Goal: Task Accomplishment & Management: Manage account settings

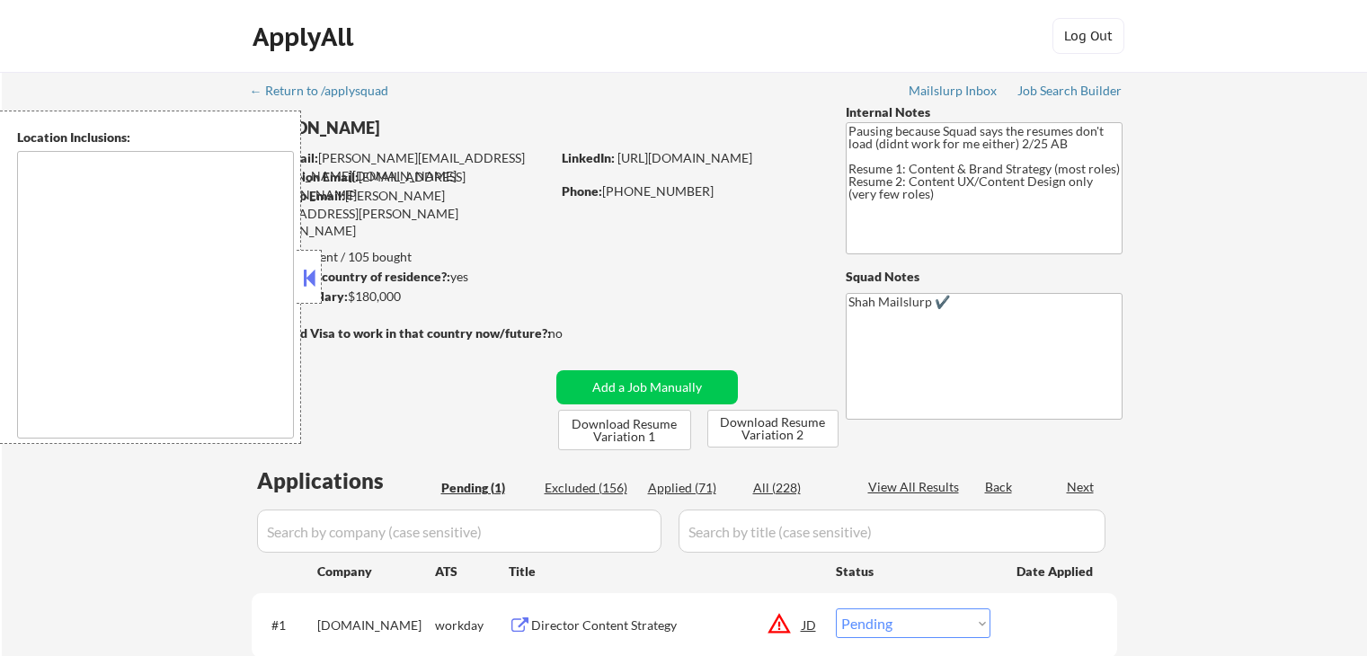
select select ""pending""
type textarea "[GEOGRAPHIC_DATA], [GEOGRAPHIC_DATA] [GEOGRAPHIC_DATA], [GEOGRAPHIC_DATA], [GEO…"
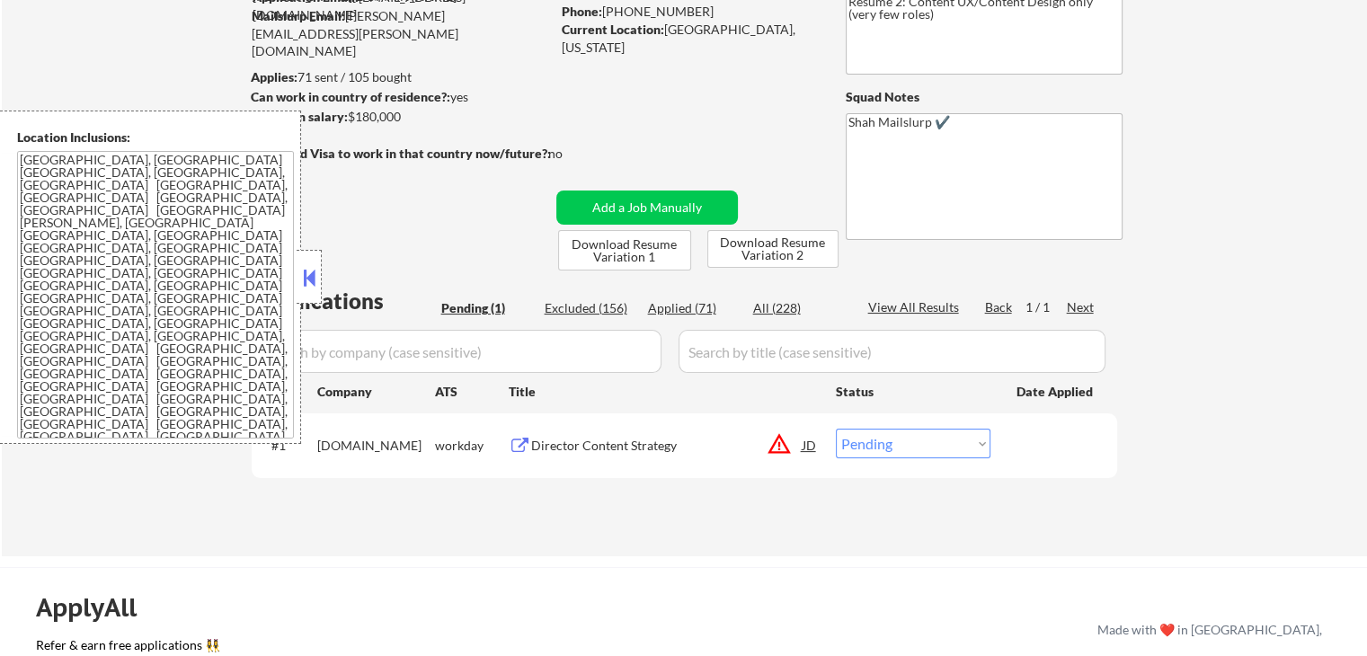
scroll to position [270, 0]
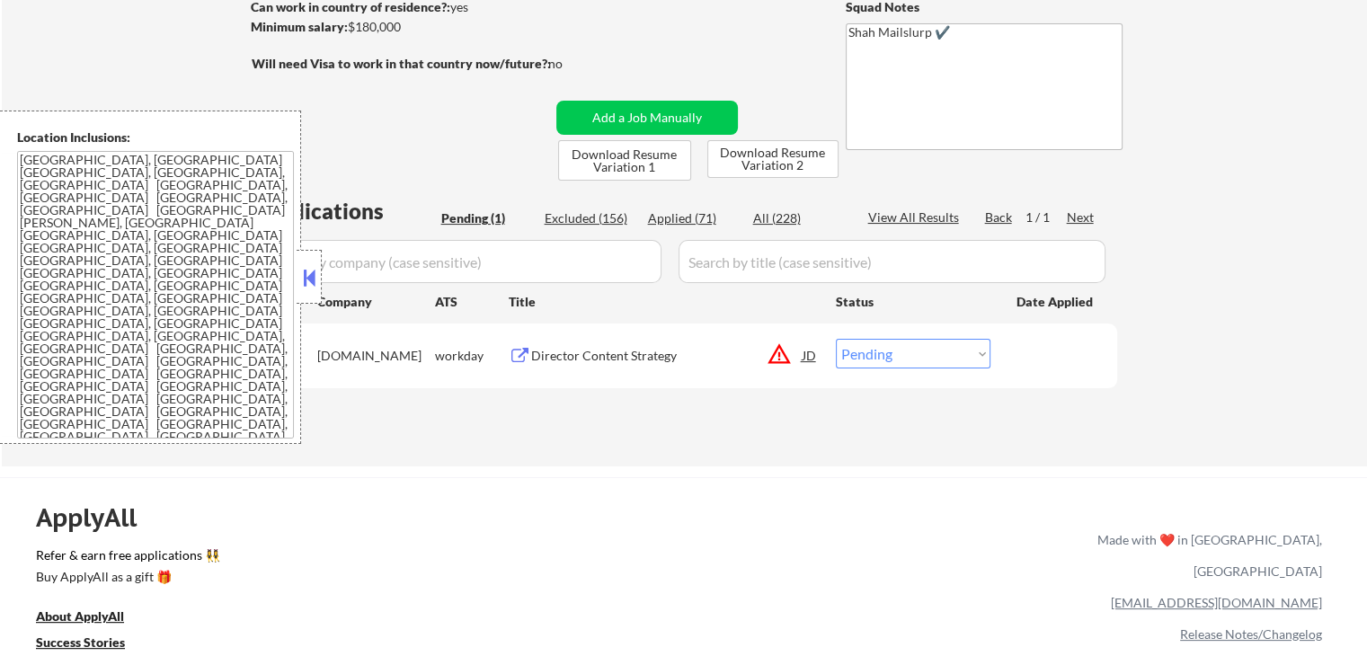
click at [521, 360] on button at bounding box center [520, 356] width 22 height 17
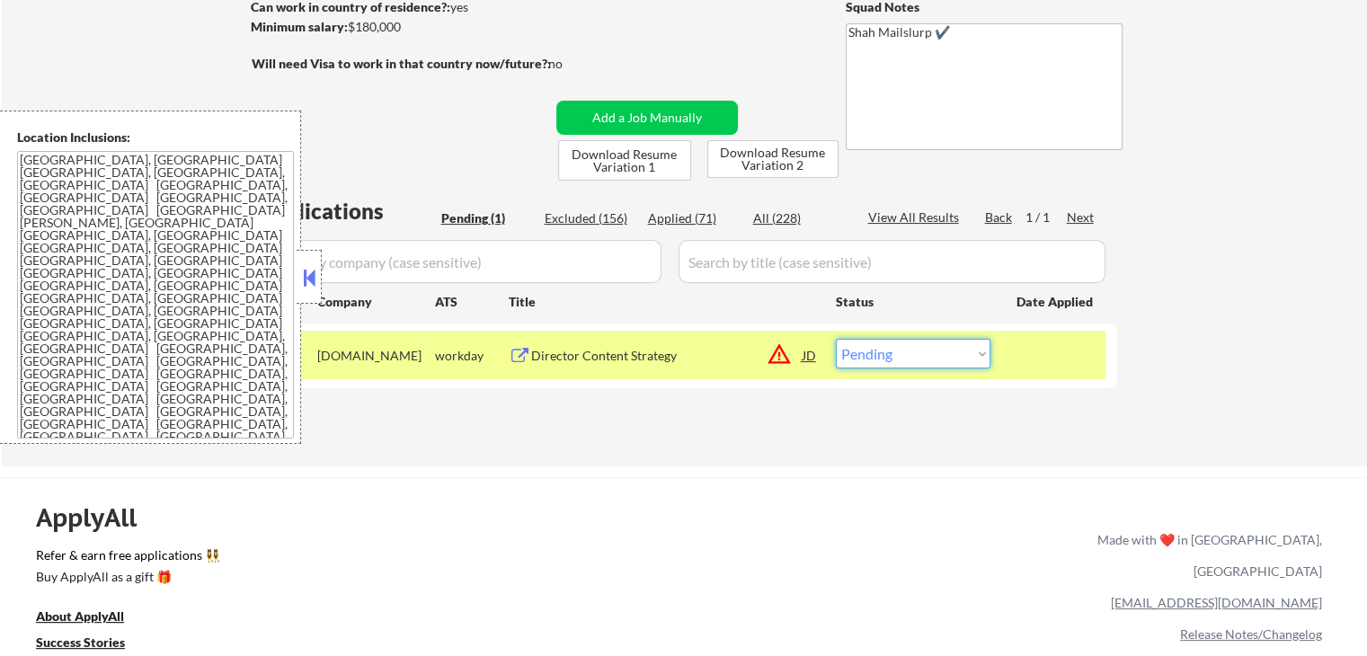
click at [921, 343] on select "Choose an option... Pending Applied Excluded (Questions) Excluded (Expired) Exc…" at bounding box center [913, 354] width 155 height 30
click at [836, 339] on select "Choose an option... Pending Applied Excluded (Questions) Excluded (Expired) Exc…" at bounding box center [913, 354] width 155 height 30
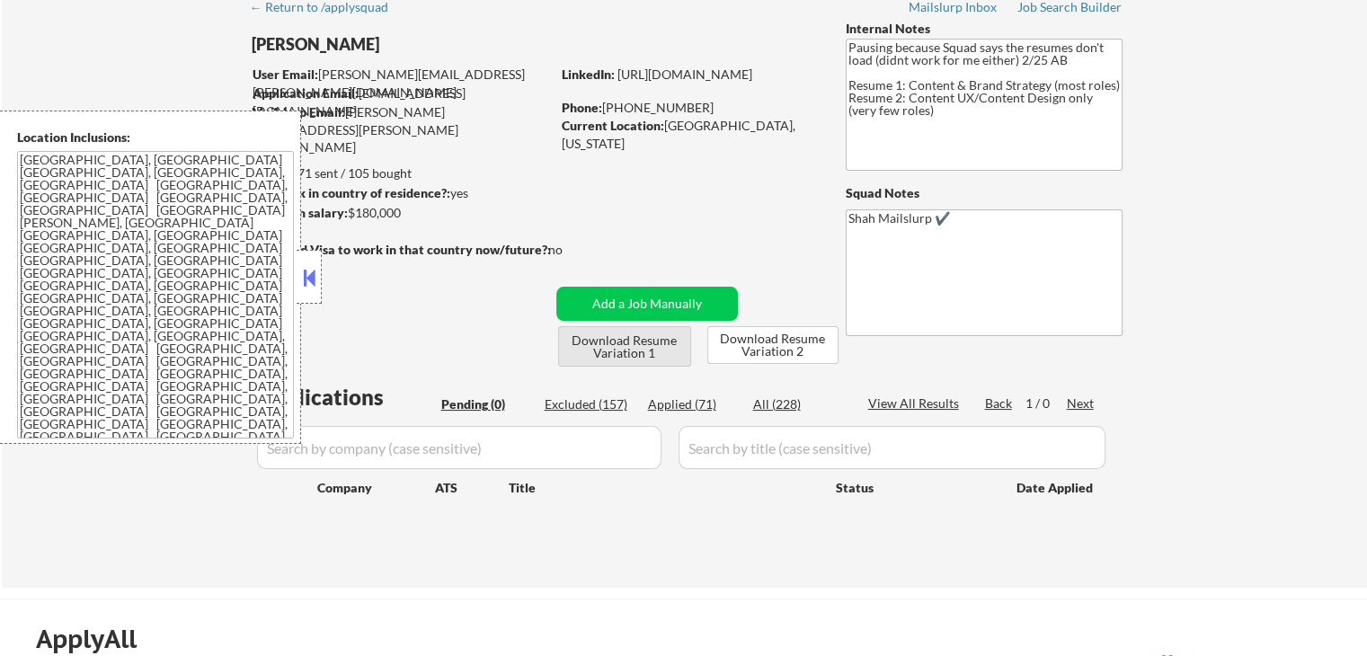
scroll to position [0, 0]
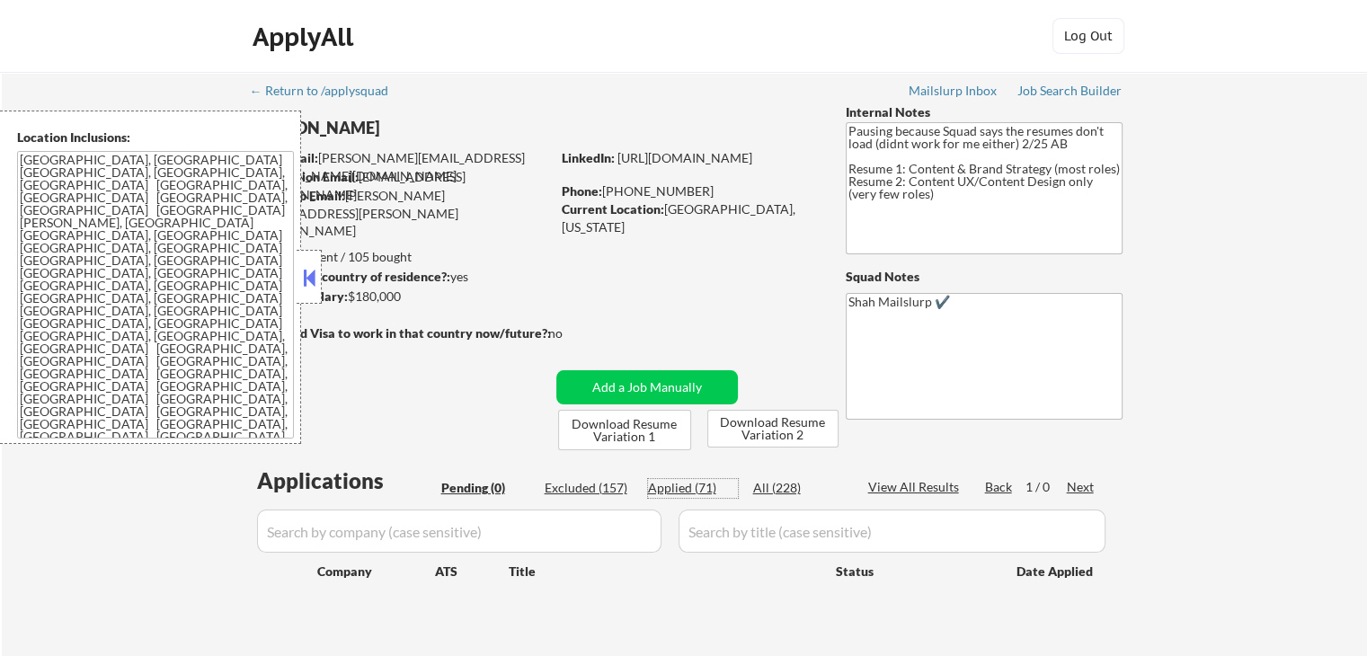
click at [682, 486] on div "Applied (71)" at bounding box center [693, 488] width 90 height 18
select select ""applied""
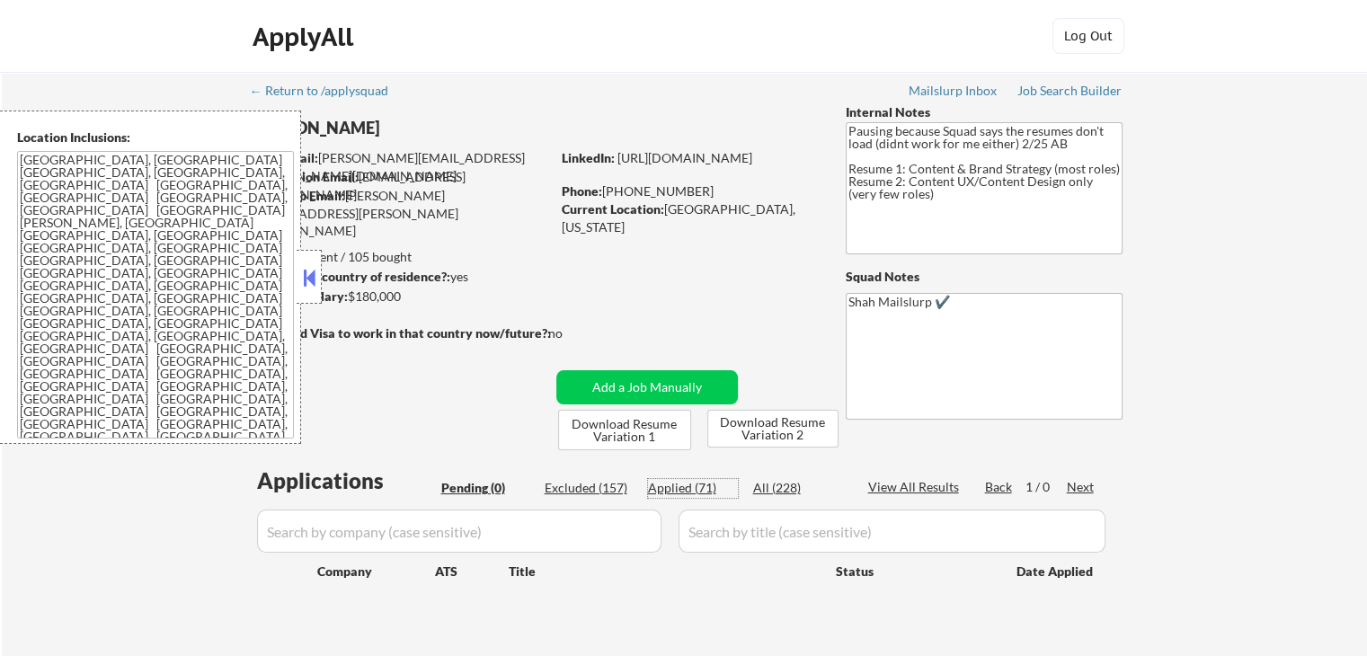
select select ""applied""
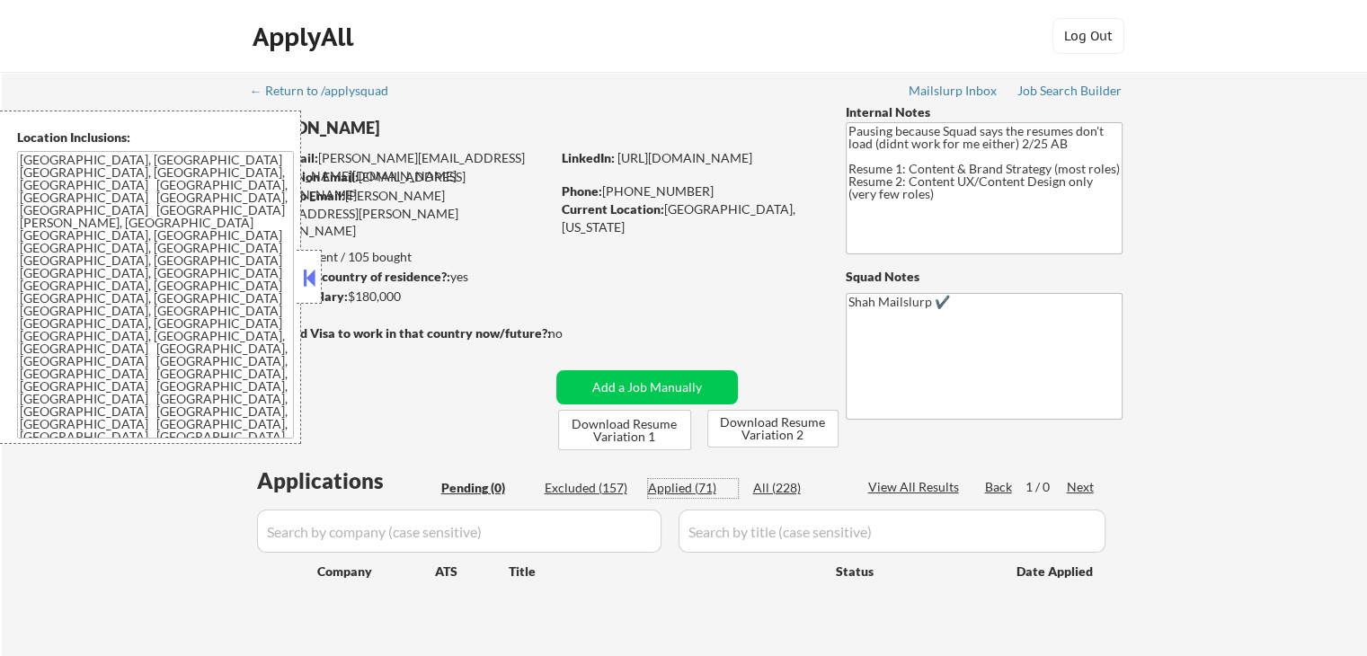
select select ""applied""
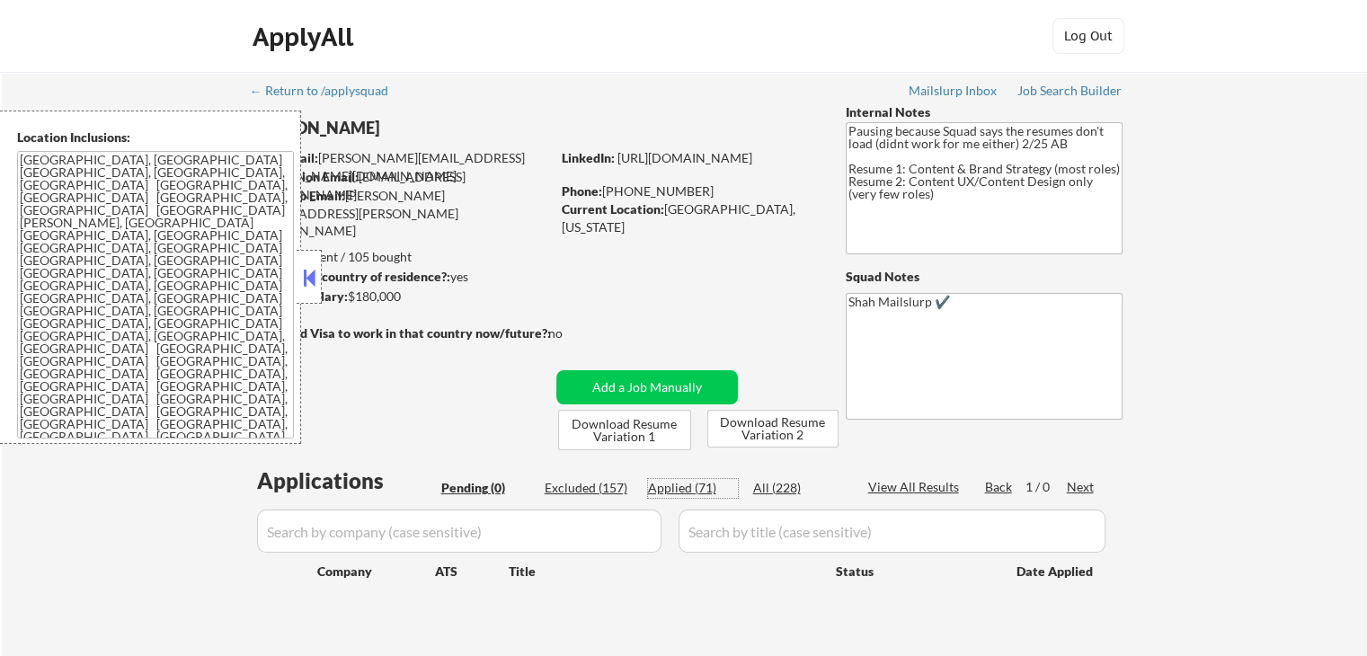
select select ""applied""
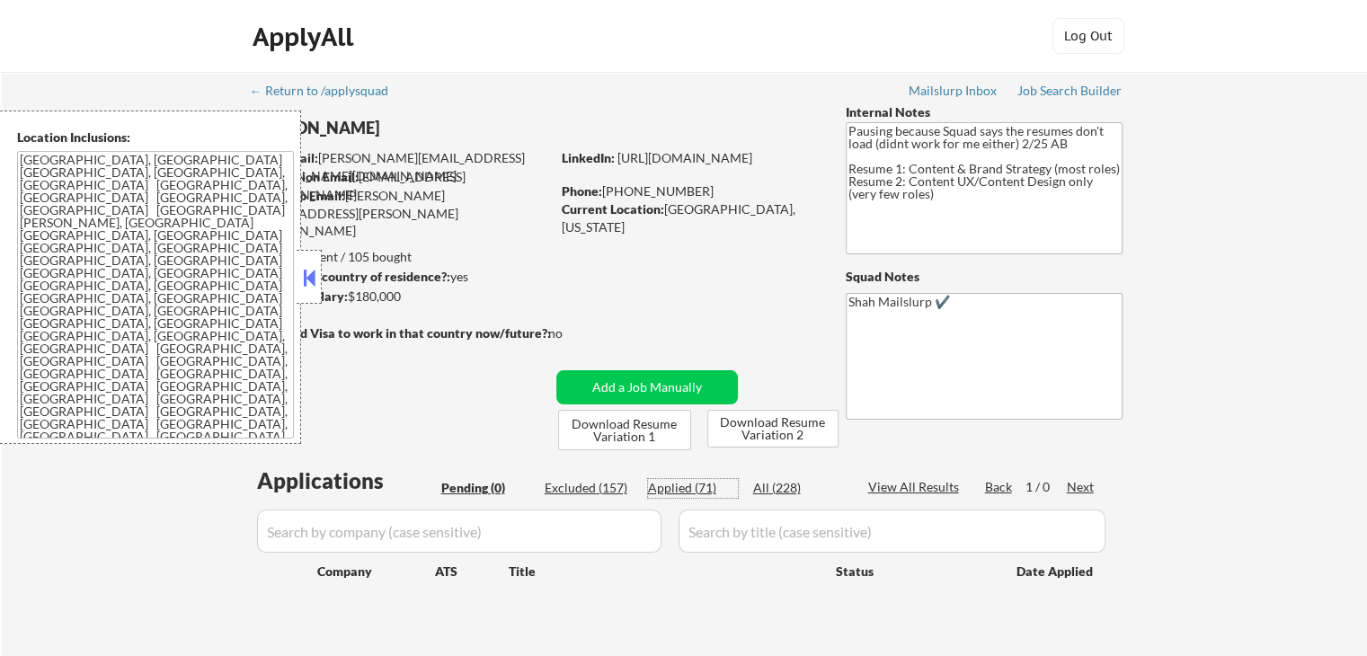
select select ""applied""
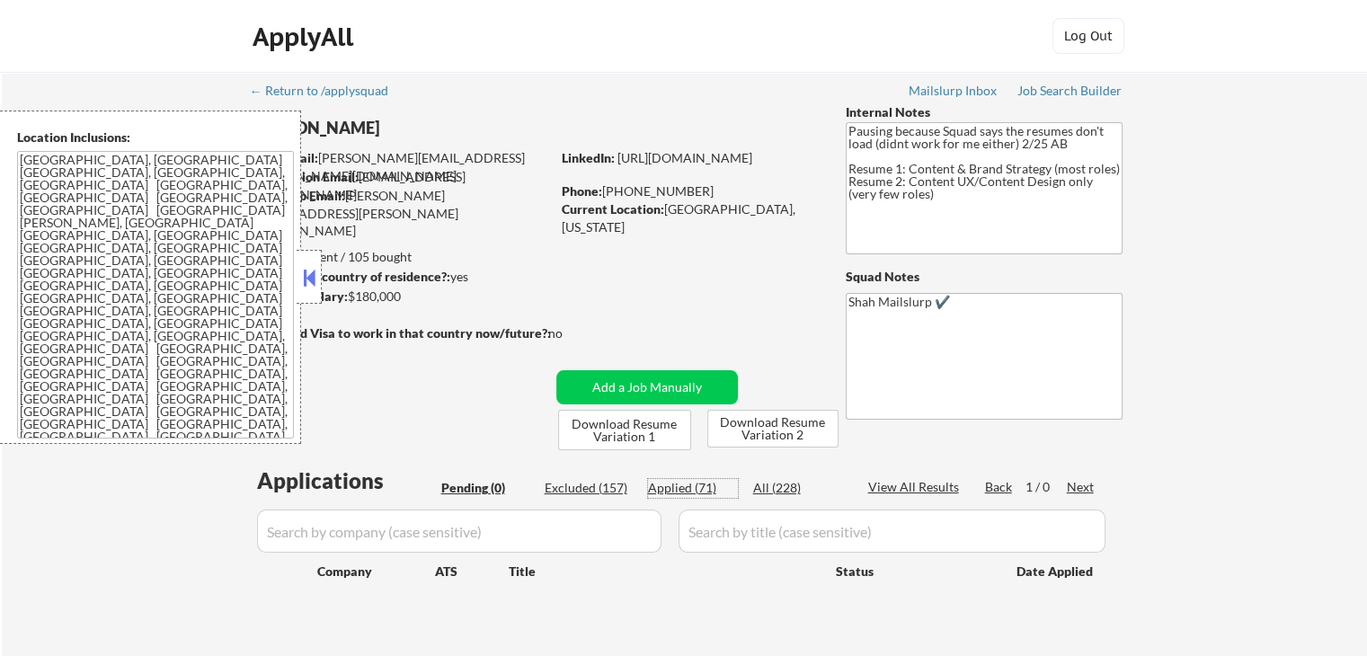
select select ""applied""
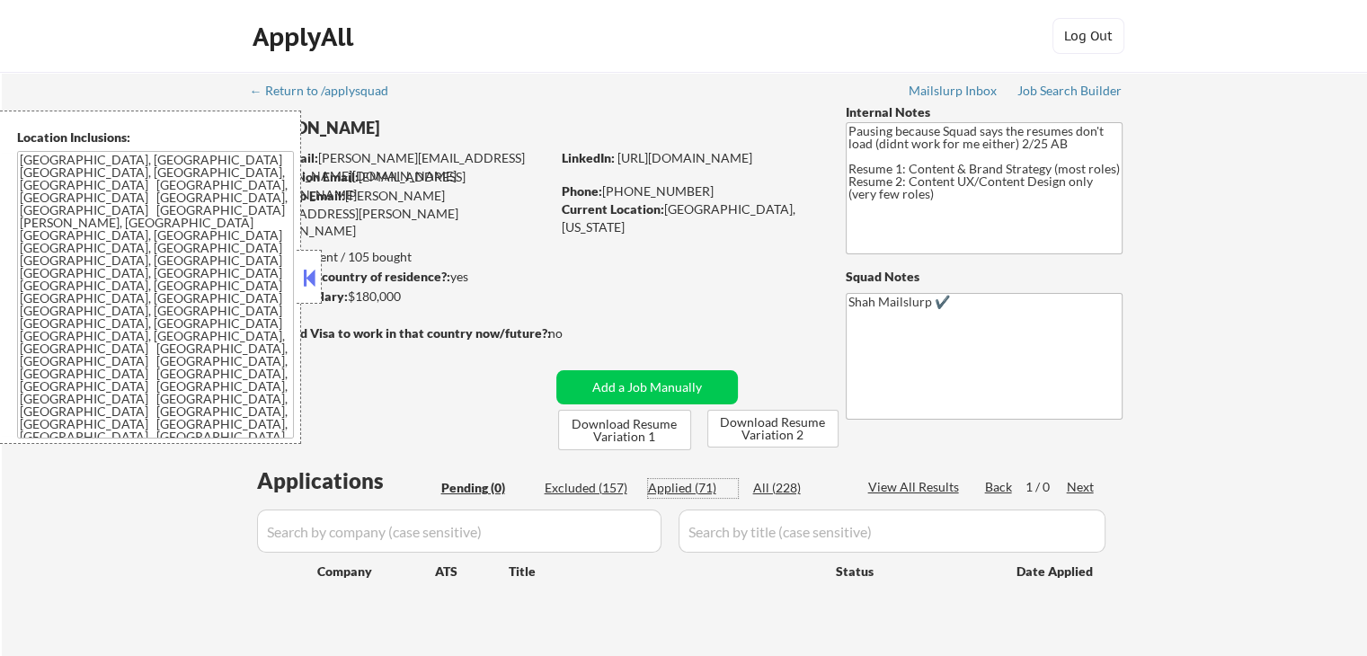
select select ""applied""
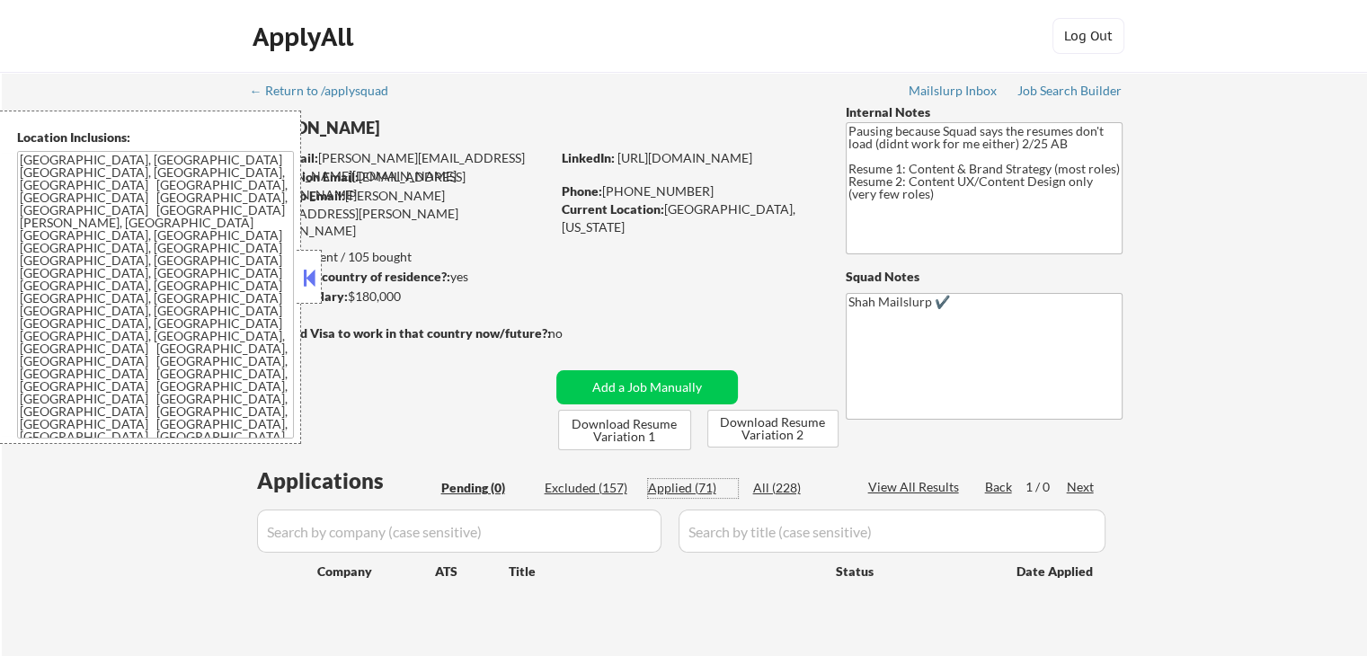
select select ""applied""
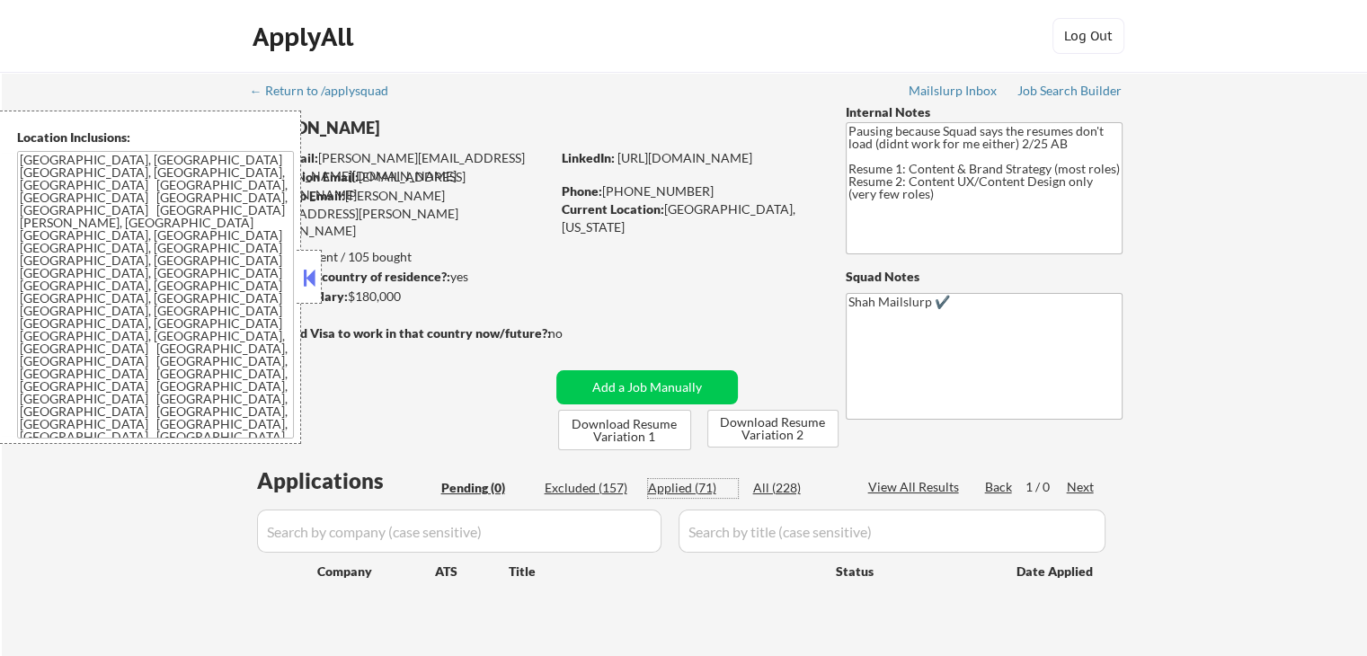
select select ""applied""
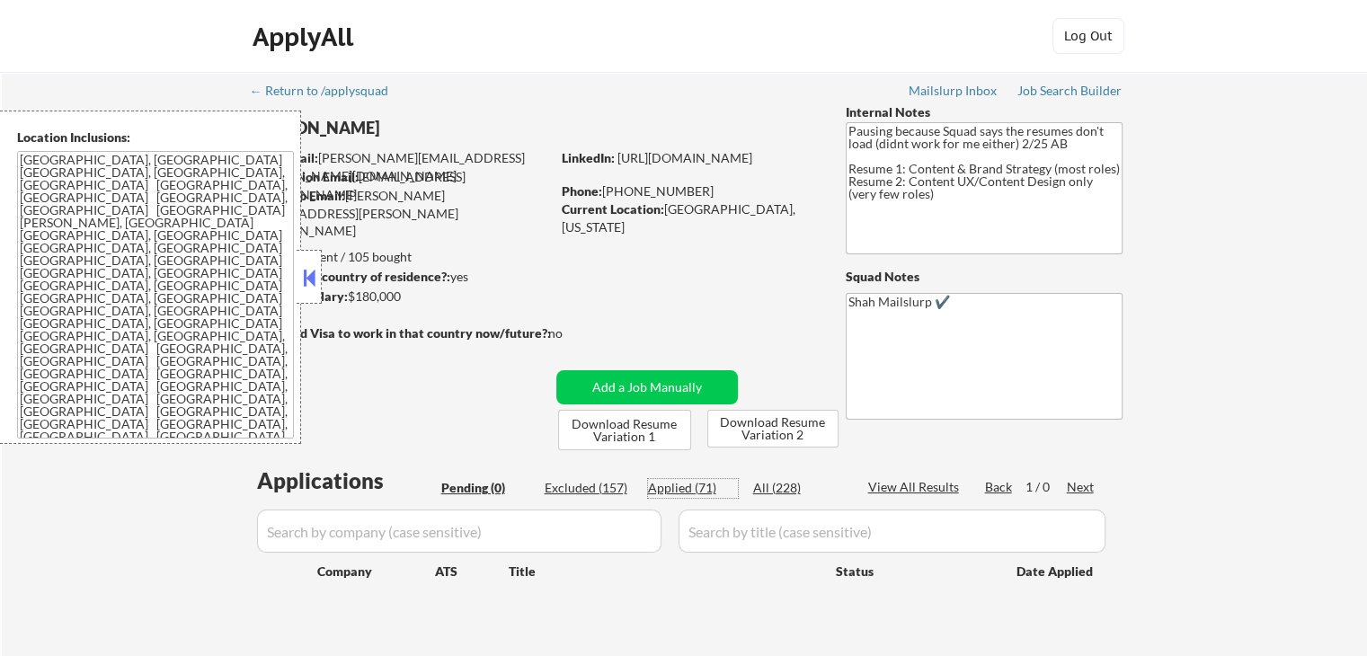
select select ""applied""
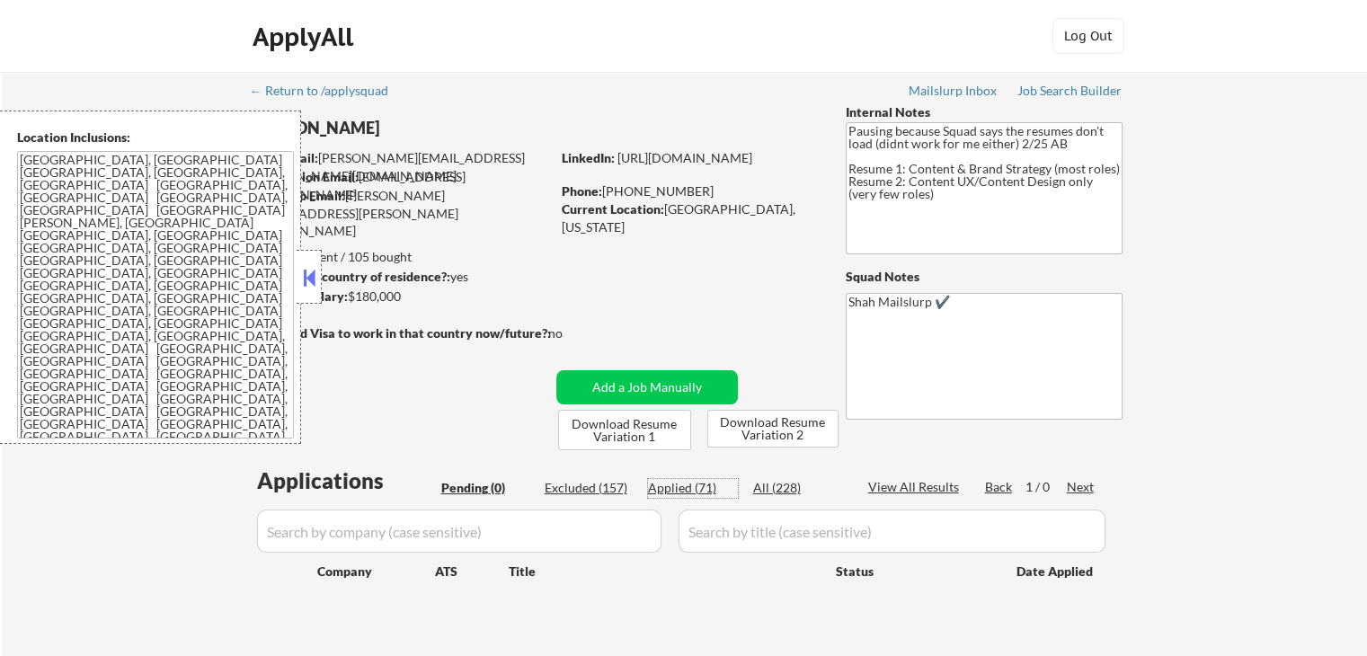
select select ""applied""
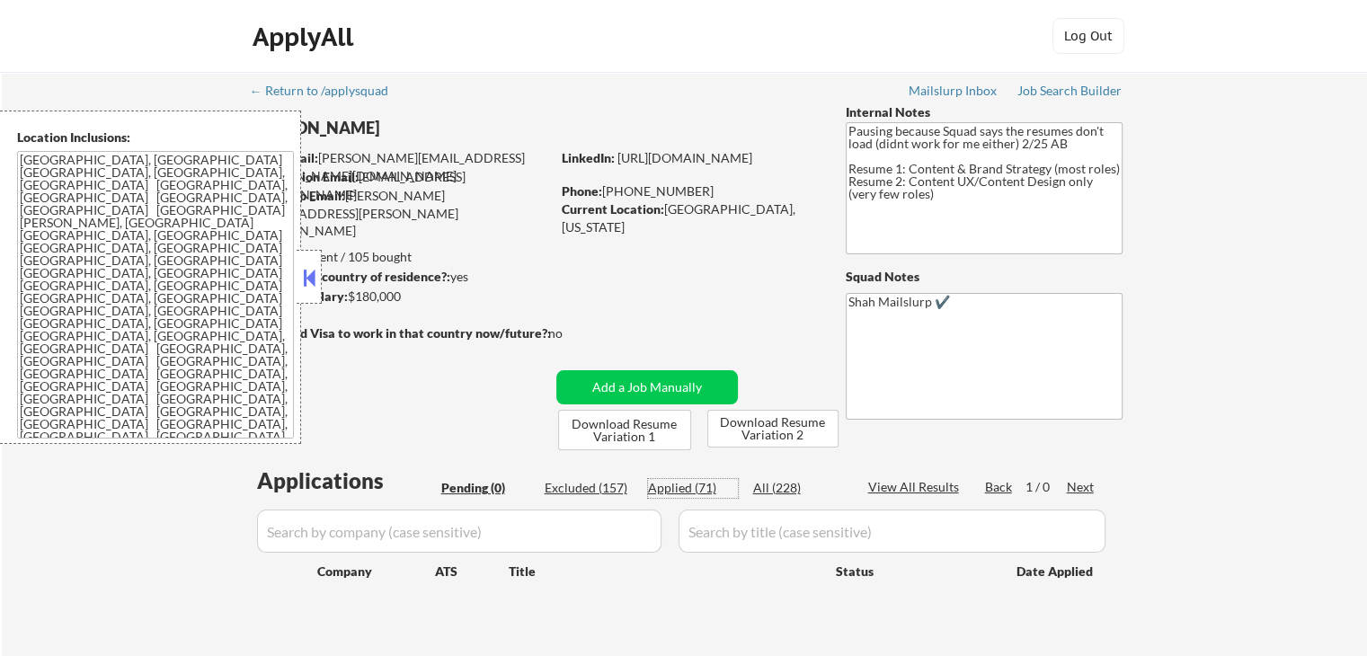
select select ""applied""
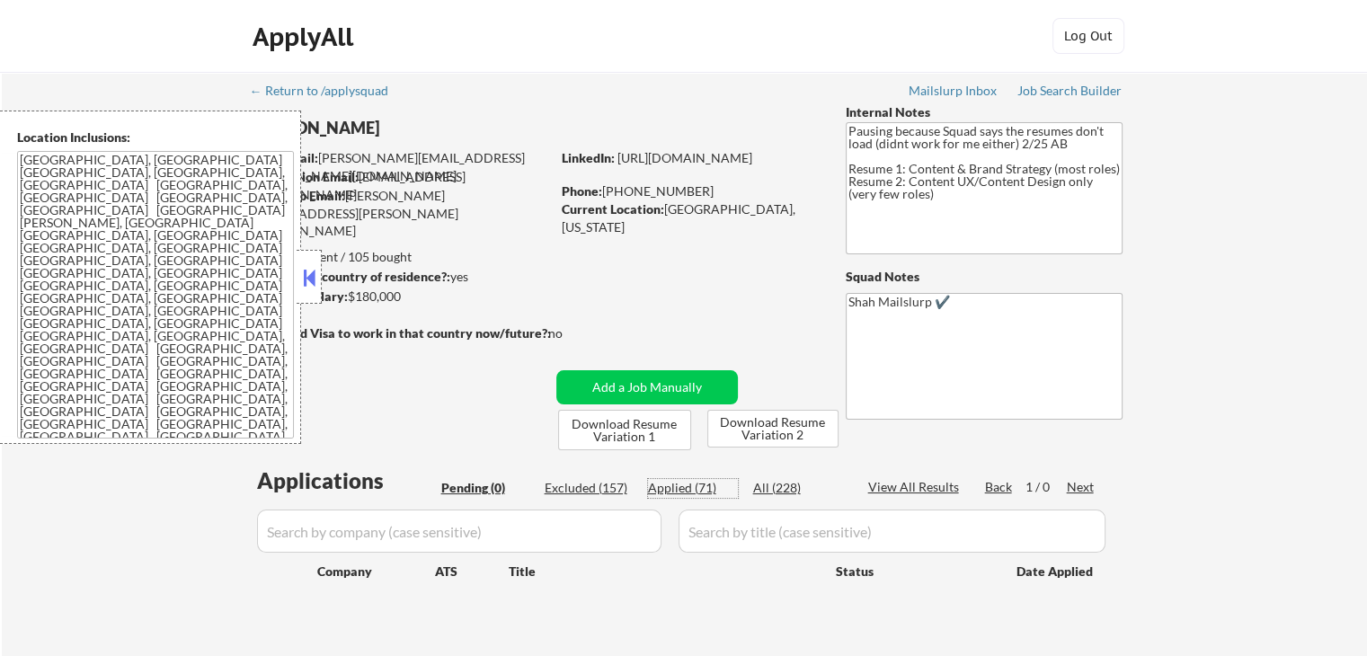
select select ""applied""
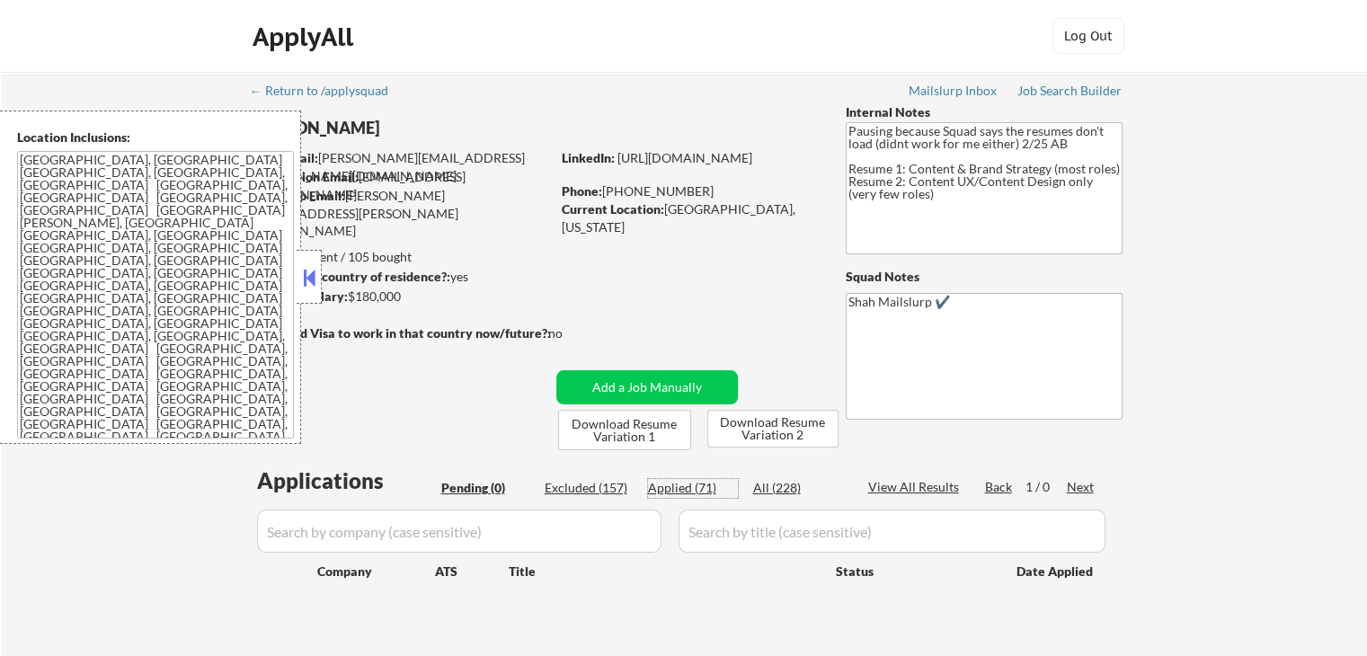
select select ""applied""
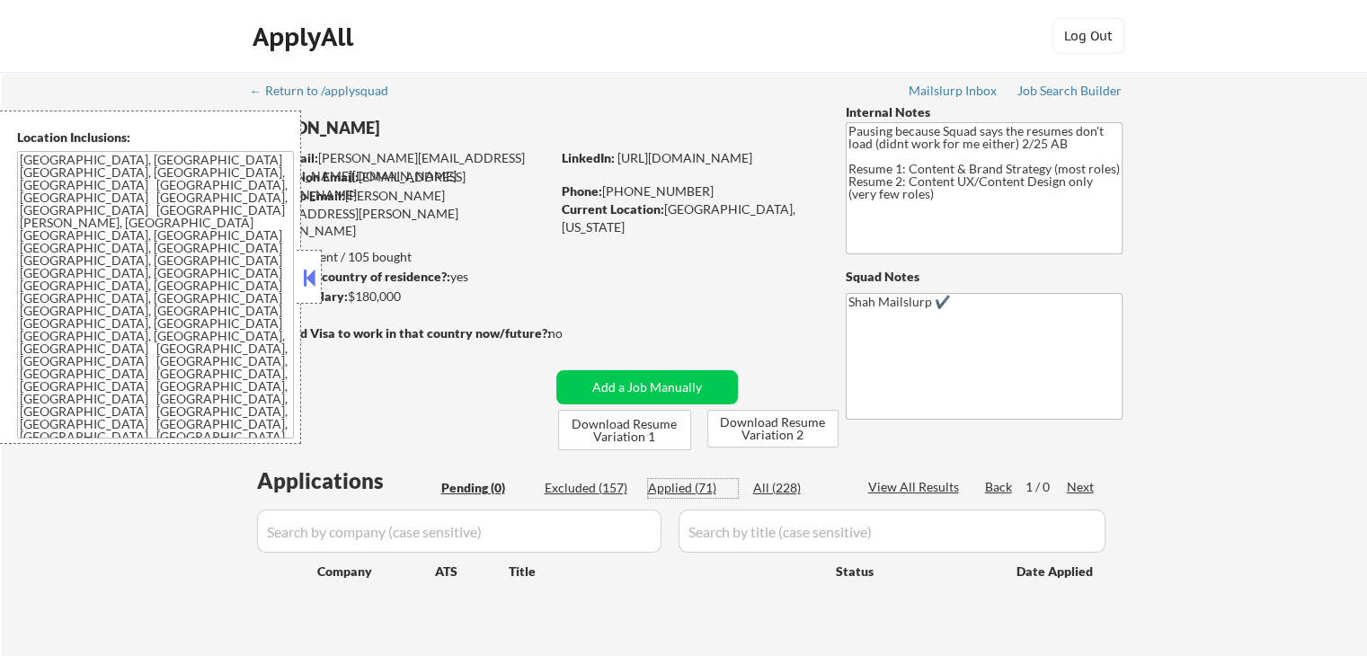
select select ""applied""
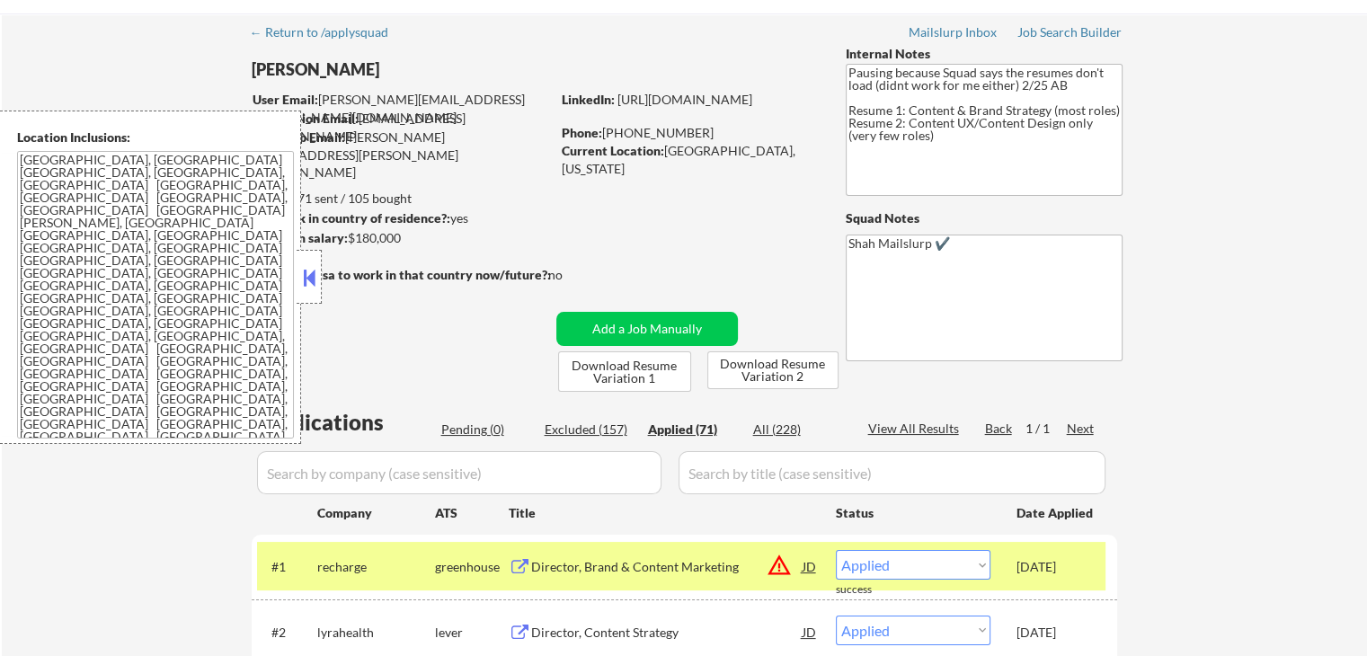
scroll to position [90, 0]
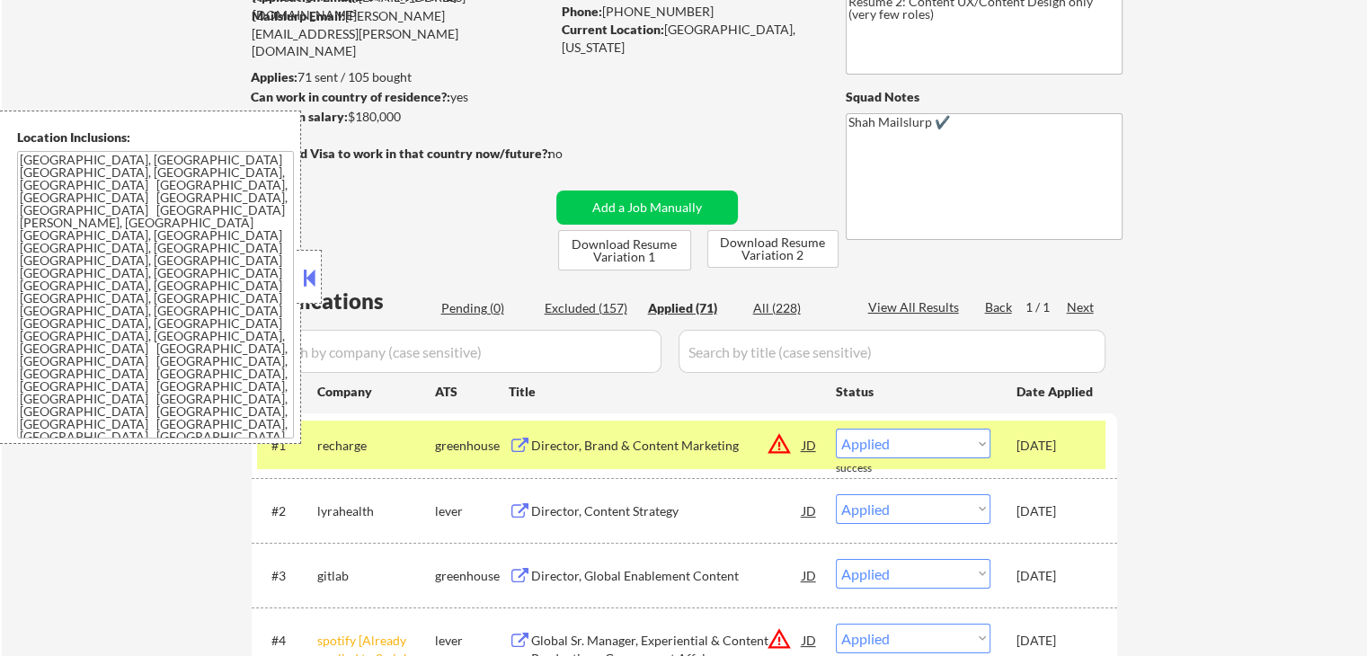
scroll to position [270, 0]
